Goal: Information Seeking & Learning: Learn about a topic

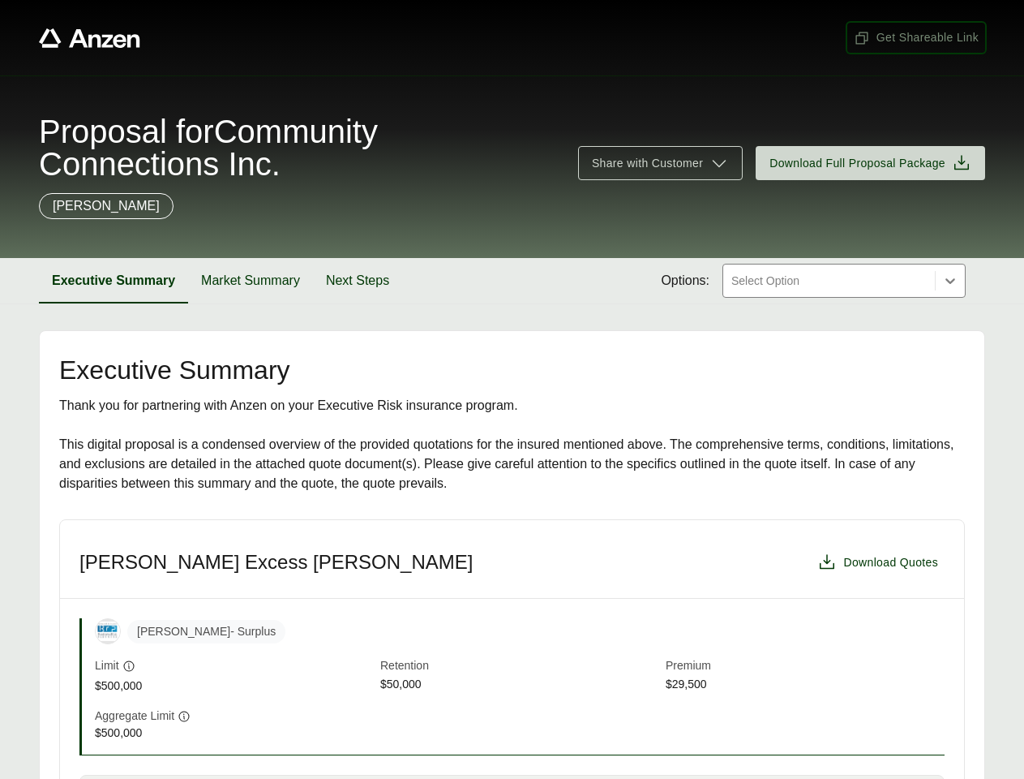
click at [917, 37] on span "Get Shareable Link" at bounding box center [916, 37] width 125 height 17
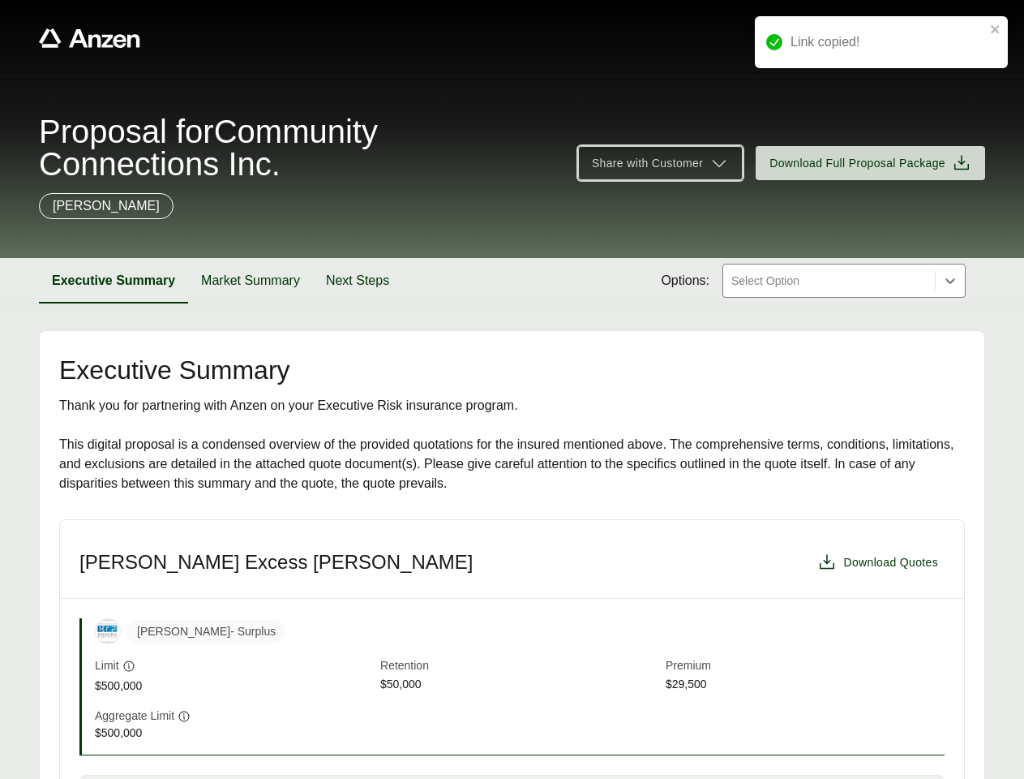
click at [660, 163] on span "Share with Customer" at bounding box center [647, 163] width 111 height 17
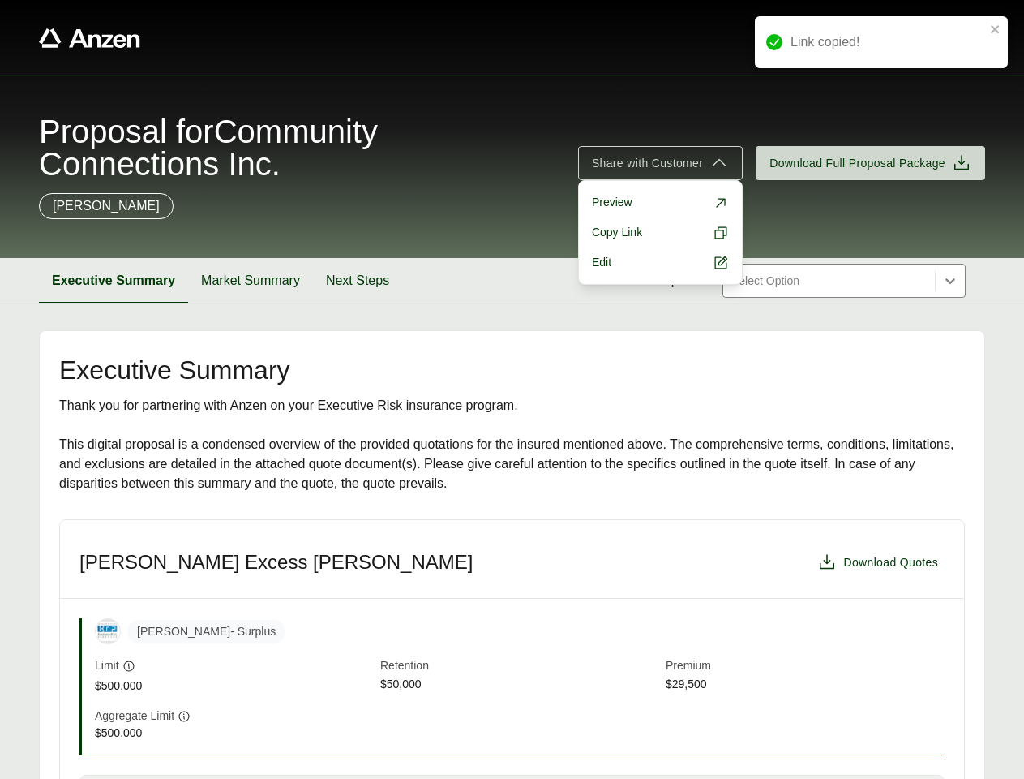
click at [114, 281] on button "Executive Summary" at bounding box center [113, 280] width 149 height 45
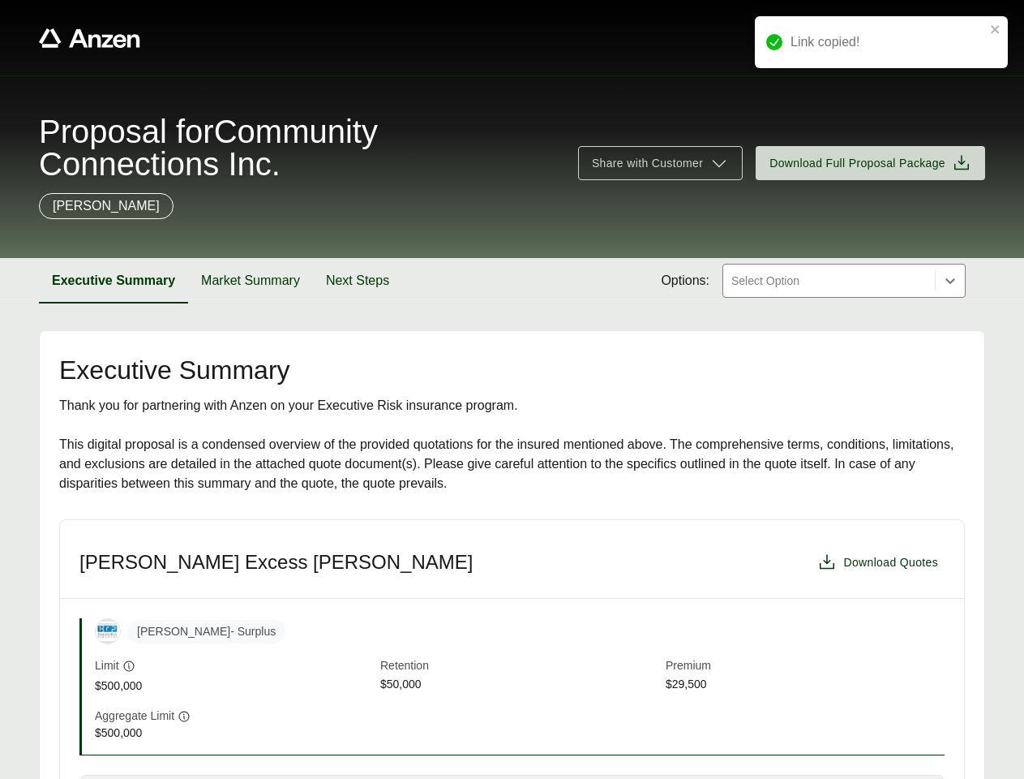
click at [251, 281] on button "Market Summary" at bounding box center [250, 280] width 125 height 45
click at [358, 281] on button "Next Steps" at bounding box center [355, 280] width 89 height 45
click at [512, 644] on div "[PERSON_NAME] - Surplus" at bounding box center [520, 631] width 850 height 26
